Goal: Information Seeking & Learning: Learn about a topic

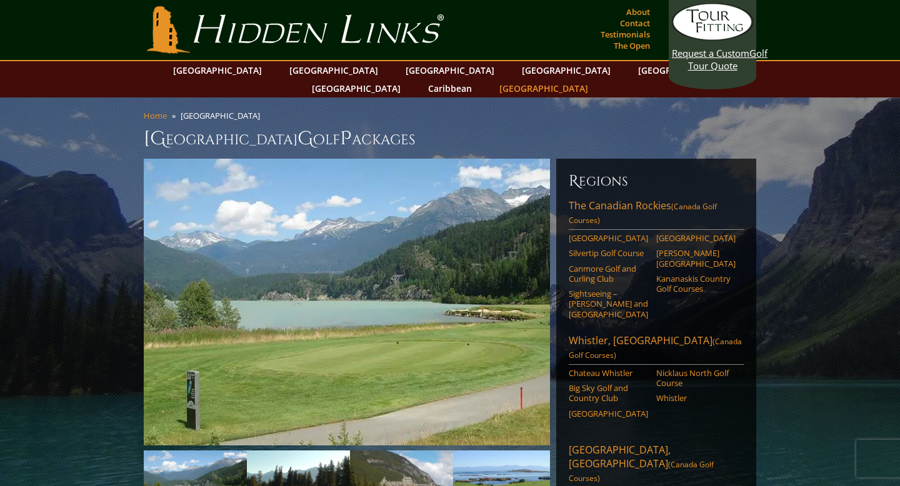
click at [594, 79] on link "[GEOGRAPHIC_DATA]" at bounding box center [543, 88] width 101 height 18
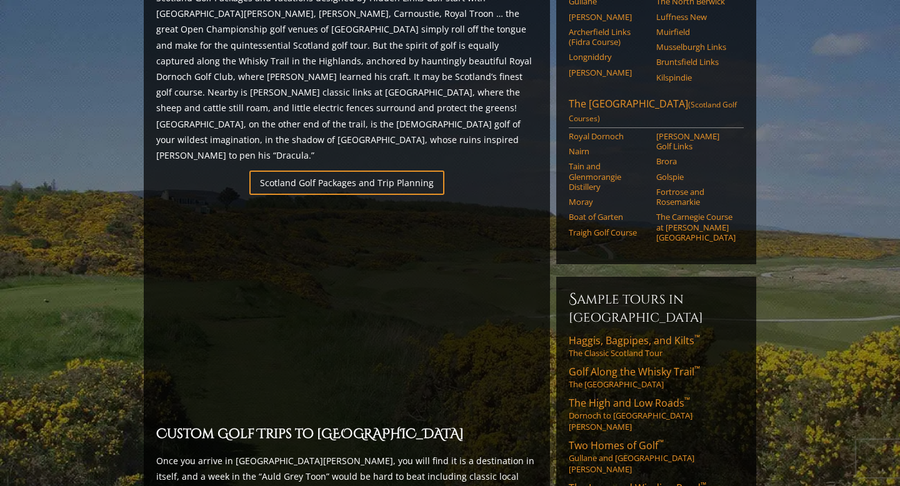
scroll to position [773, 0]
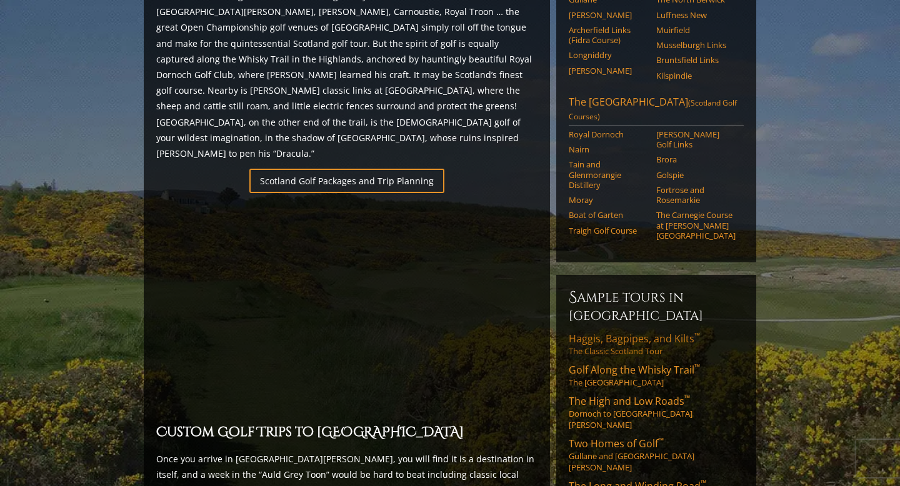
click at [579, 332] on span "Haggis, Bagpipes, and Kilts ™" at bounding box center [634, 339] width 131 height 14
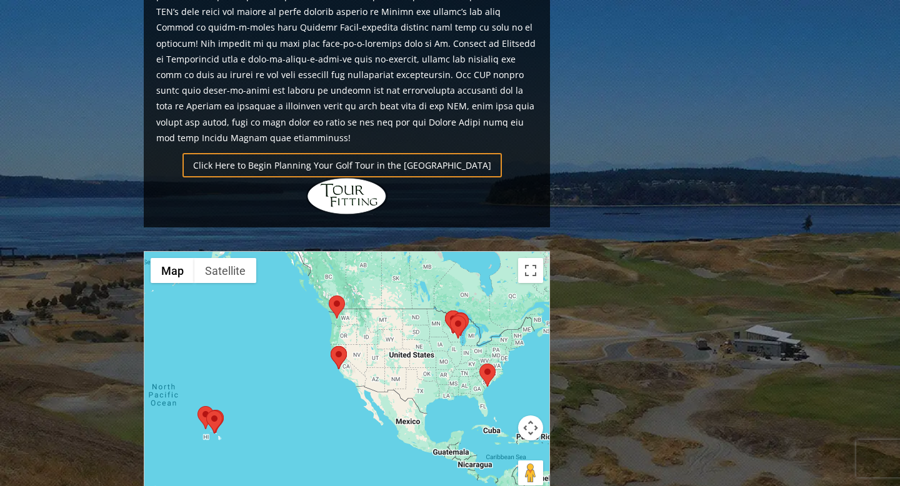
scroll to position [873, 0]
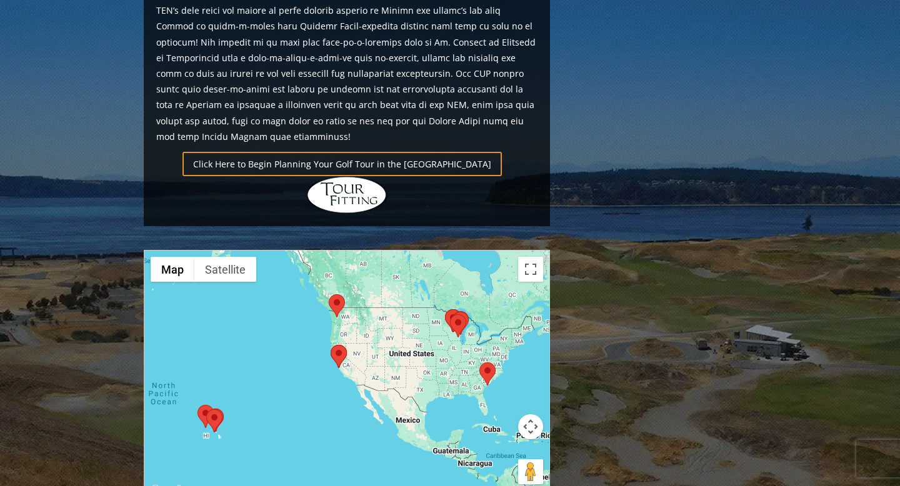
click at [331, 345] on area at bounding box center [331, 345] width 0 height 0
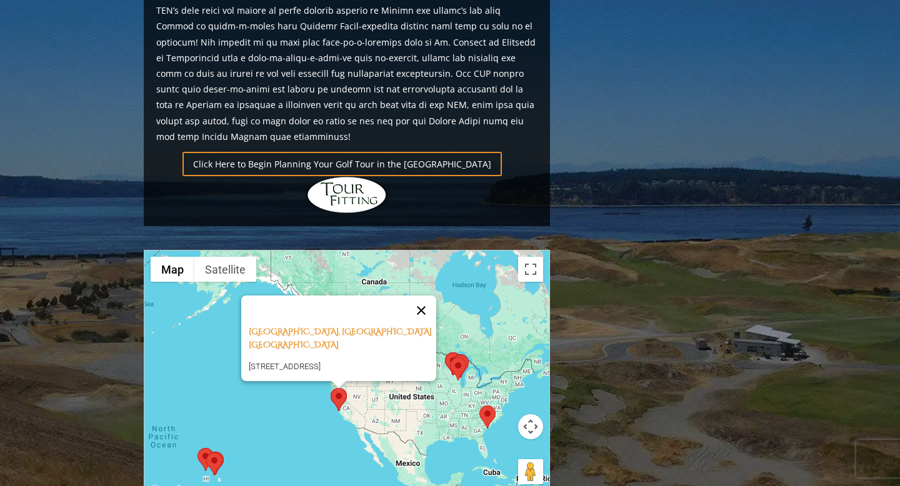
click at [434, 296] on button "Close" at bounding box center [421, 311] width 30 height 30
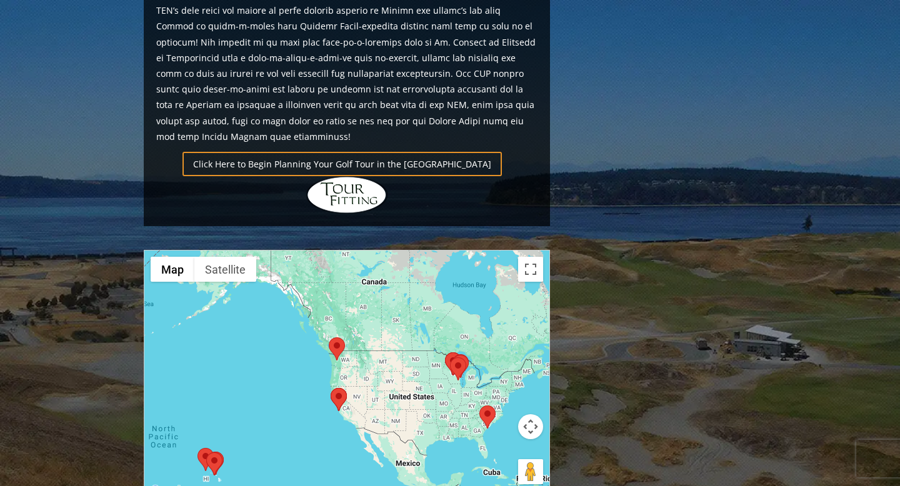
click at [329, 337] on area at bounding box center [329, 337] width 0 height 0
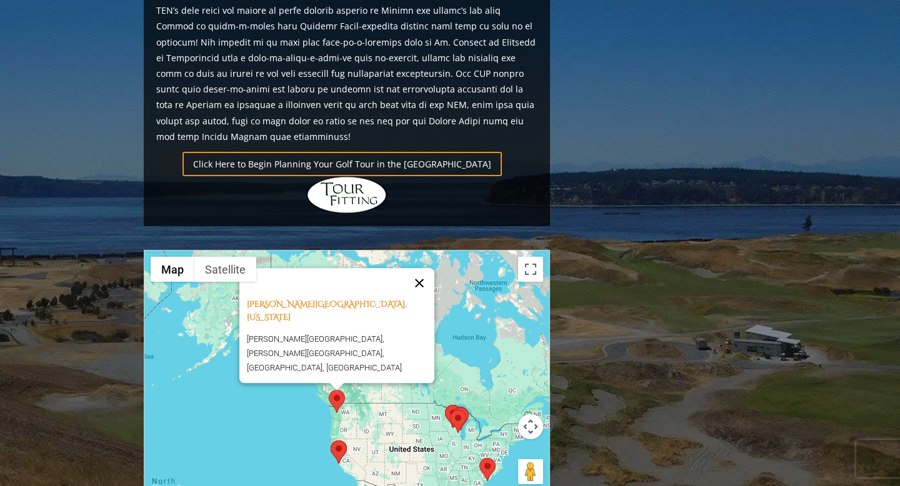
click at [427, 268] on button "Close" at bounding box center [419, 283] width 30 height 30
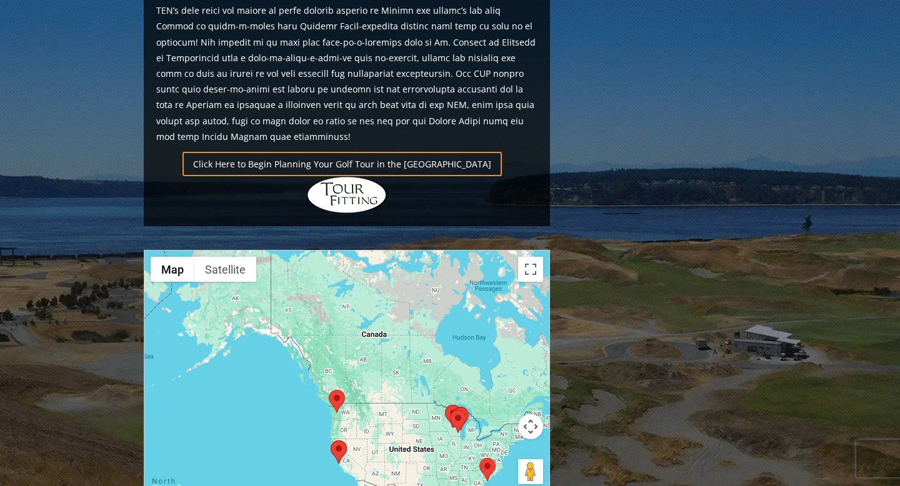
click at [425, 251] on div "To navigate, press the arrow keys." at bounding box center [346, 375] width 405 height 249
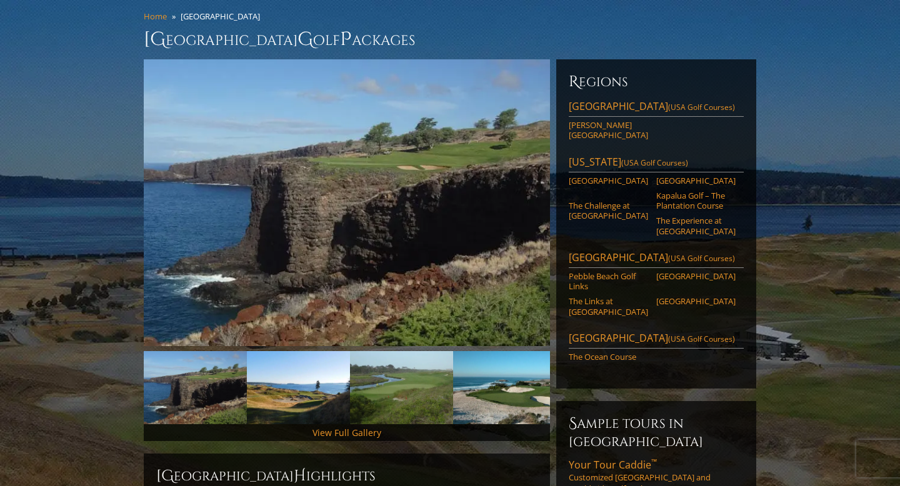
scroll to position [0, 0]
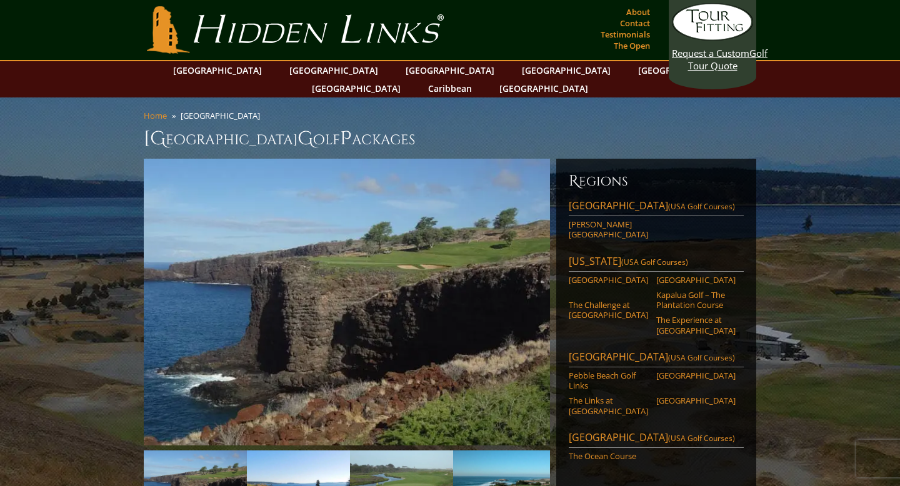
click at [254, 71] on link "[GEOGRAPHIC_DATA]" at bounding box center [217, 70] width 101 height 18
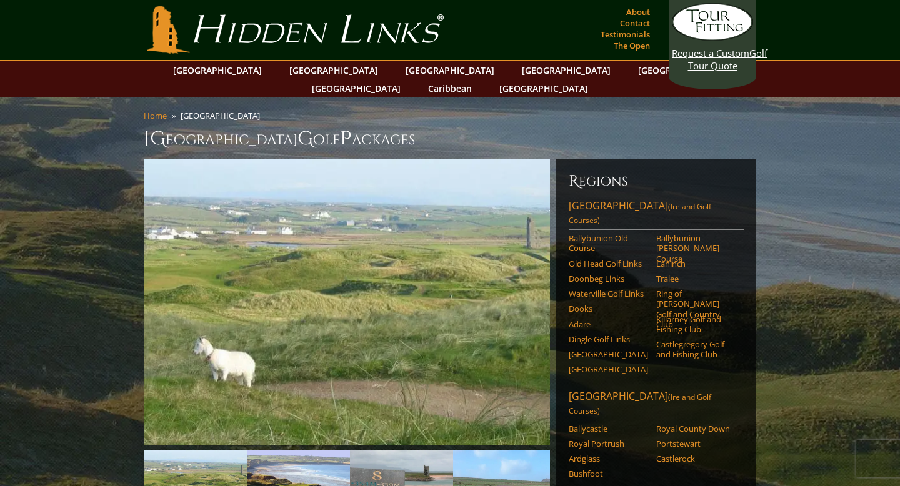
click at [239, 36] on link "Hidden Links Golf" at bounding box center [295, 29] width 303 height 47
